Goal: Manage account settings

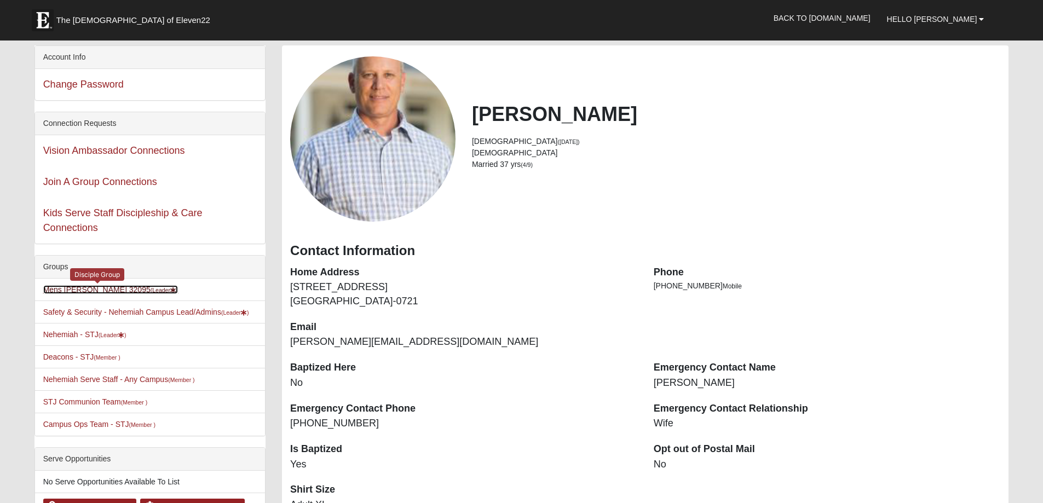
click at [108, 286] on link "Mens [PERSON_NAME] 32095 (Leader )" at bounding box center [110, 289] width 135 height 9
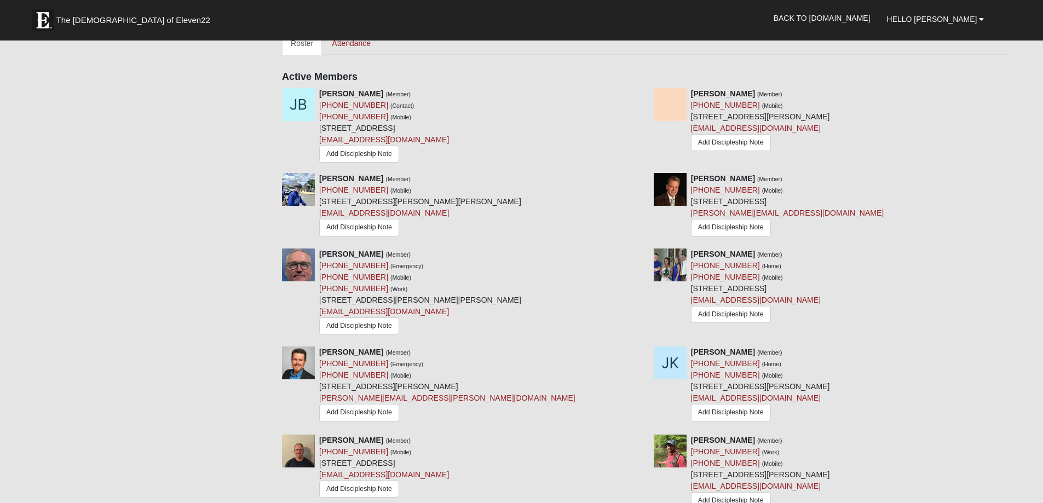
scroll to position [493, 0]
click at [640, 348] on icon at bounding box center [642, 352] width 8 height 8
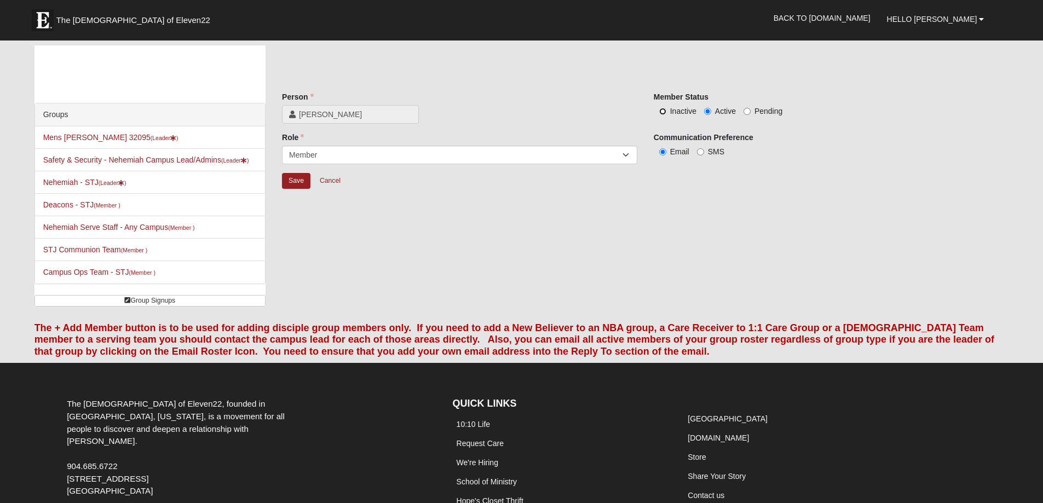
click at [662, 111] on input "Inactive" at bounding box center [662, 111] width 7 height 7
radio input "true"
click at [291, 180] on input "Save" at bounding box center [296, 181] width 28 height 16
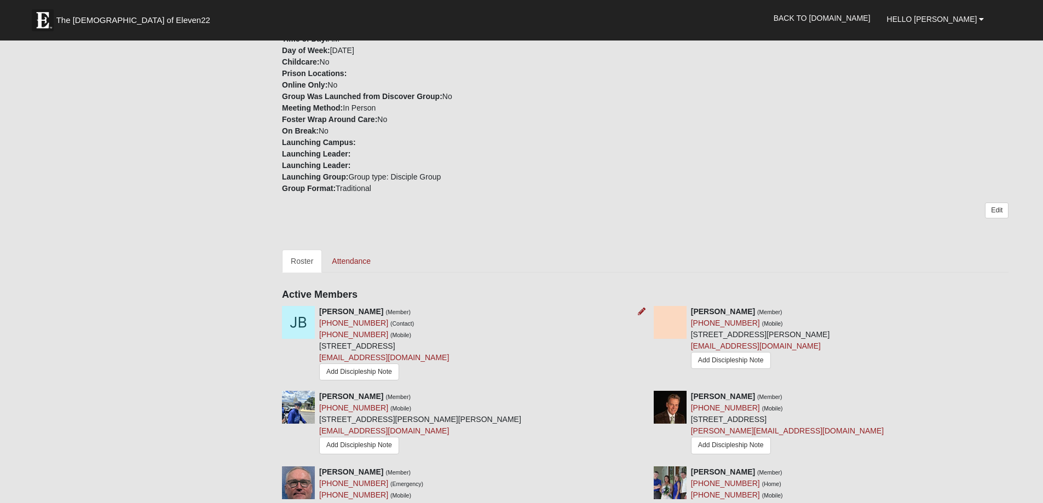
scroll to position [274, 0]
